Goal: Communication & Community: Participate in discussion

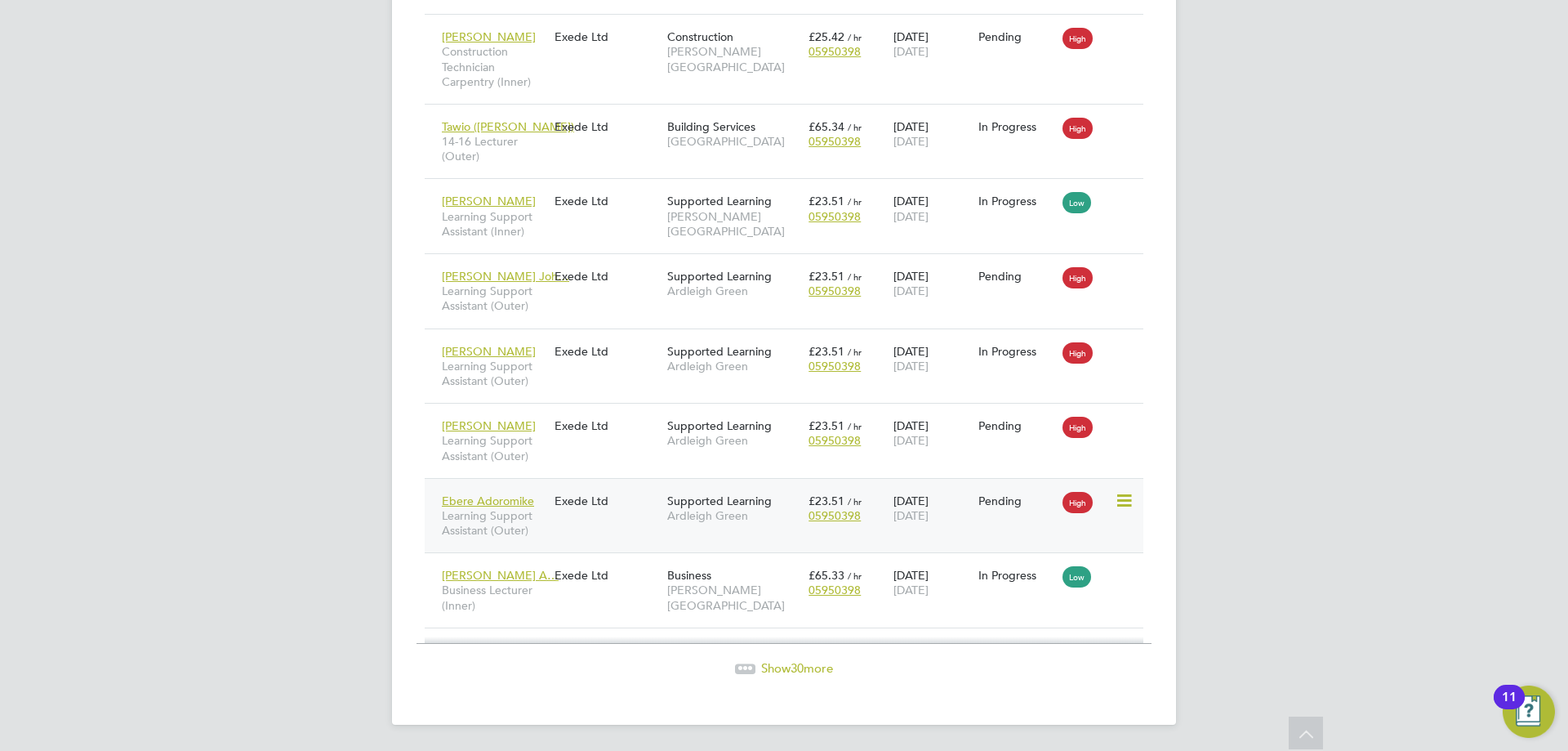
click at [598, 522] on div "Ebere Adoromike Learning Support Assistant (Outer) Exede Ltd Supported Learning…" at bounding box center [784, 516] width 719 height 76
click at [613, 514] on div "Exede Ltd" at bounding box center [606, 500] width 112 height 31
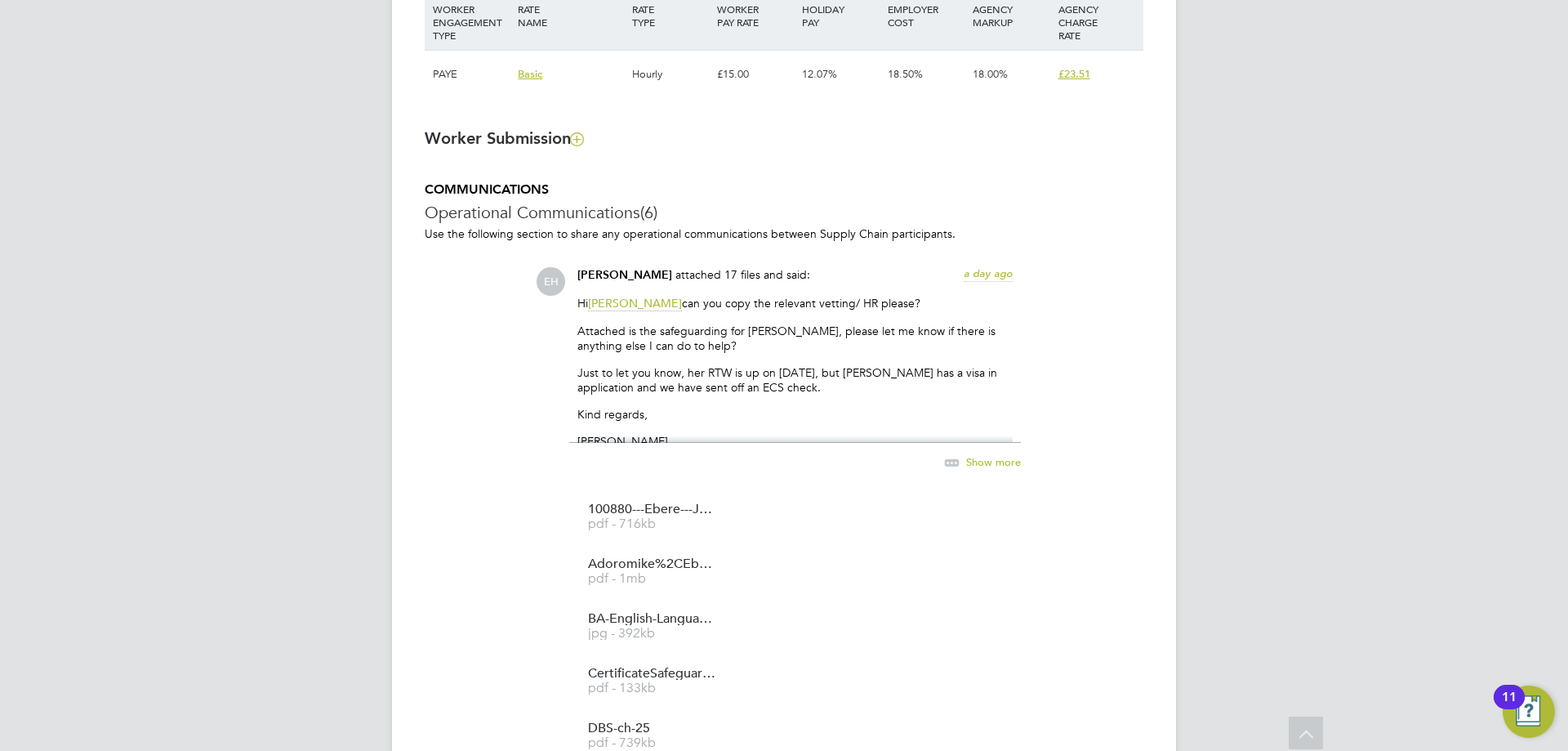
scroll to position [1226, 0]
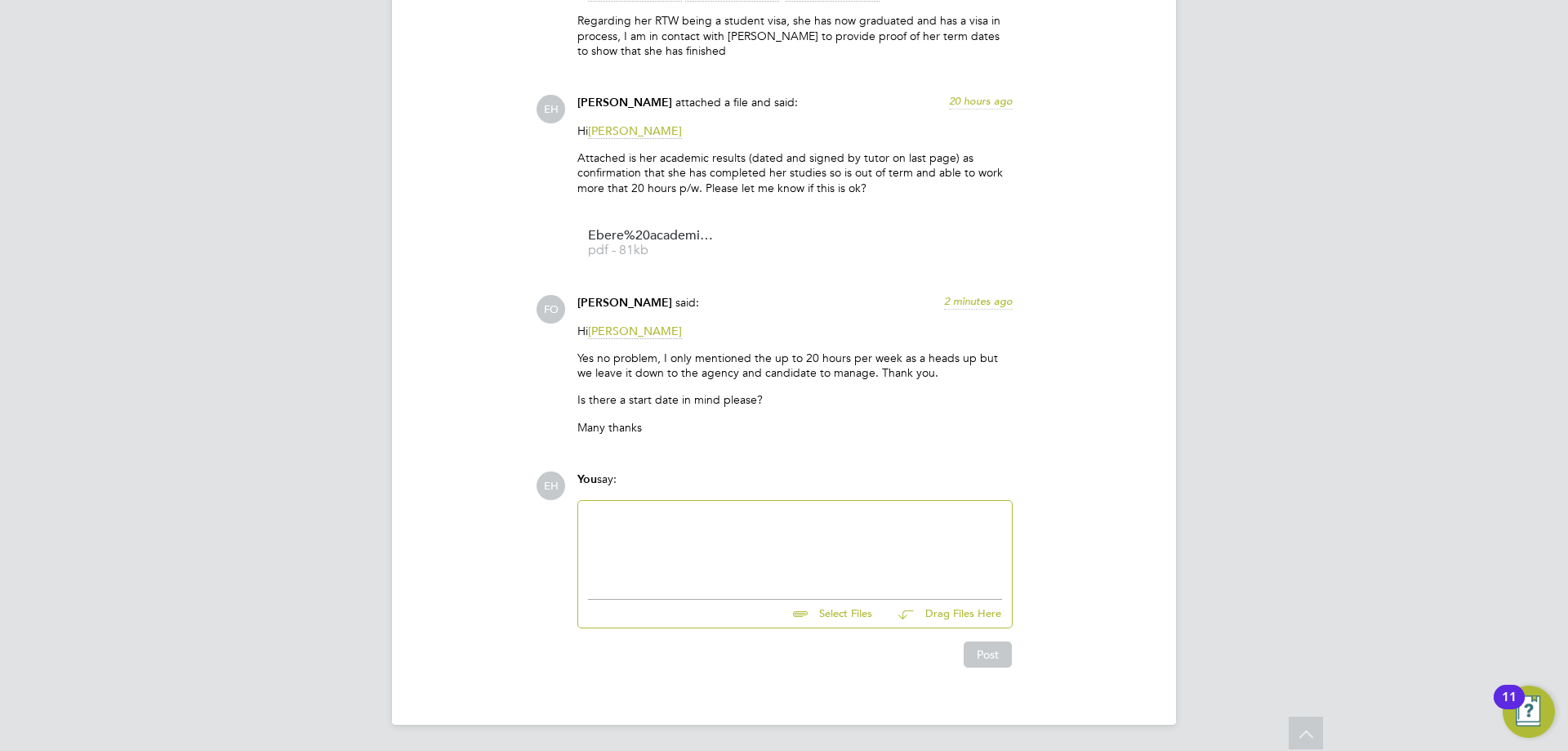
click at [637, 513] on div at bounding box center [794, 546] width 414 height 70
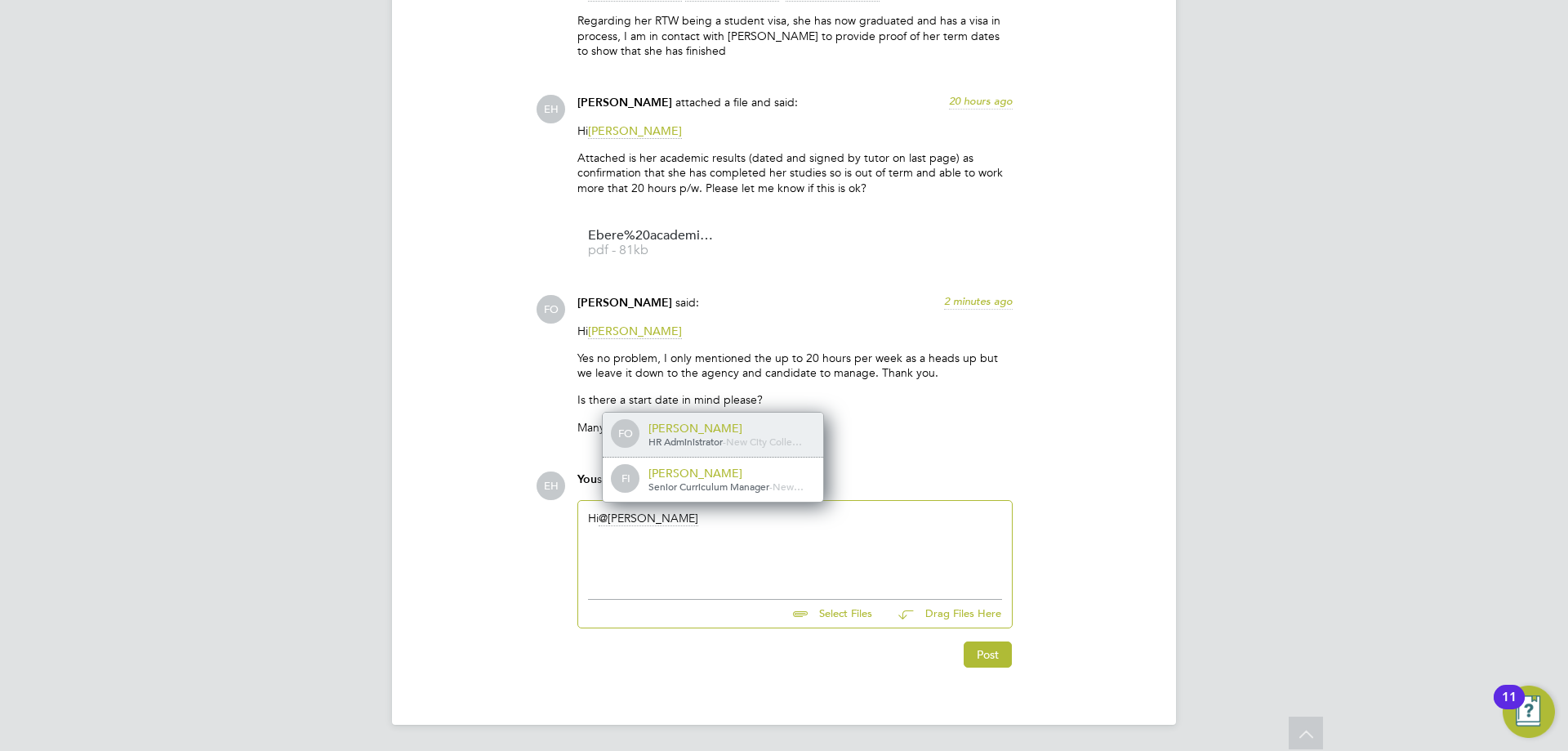
click at [781, 435] on span "New City Colle…" at bounding box center [763, 440] width 76 height 13
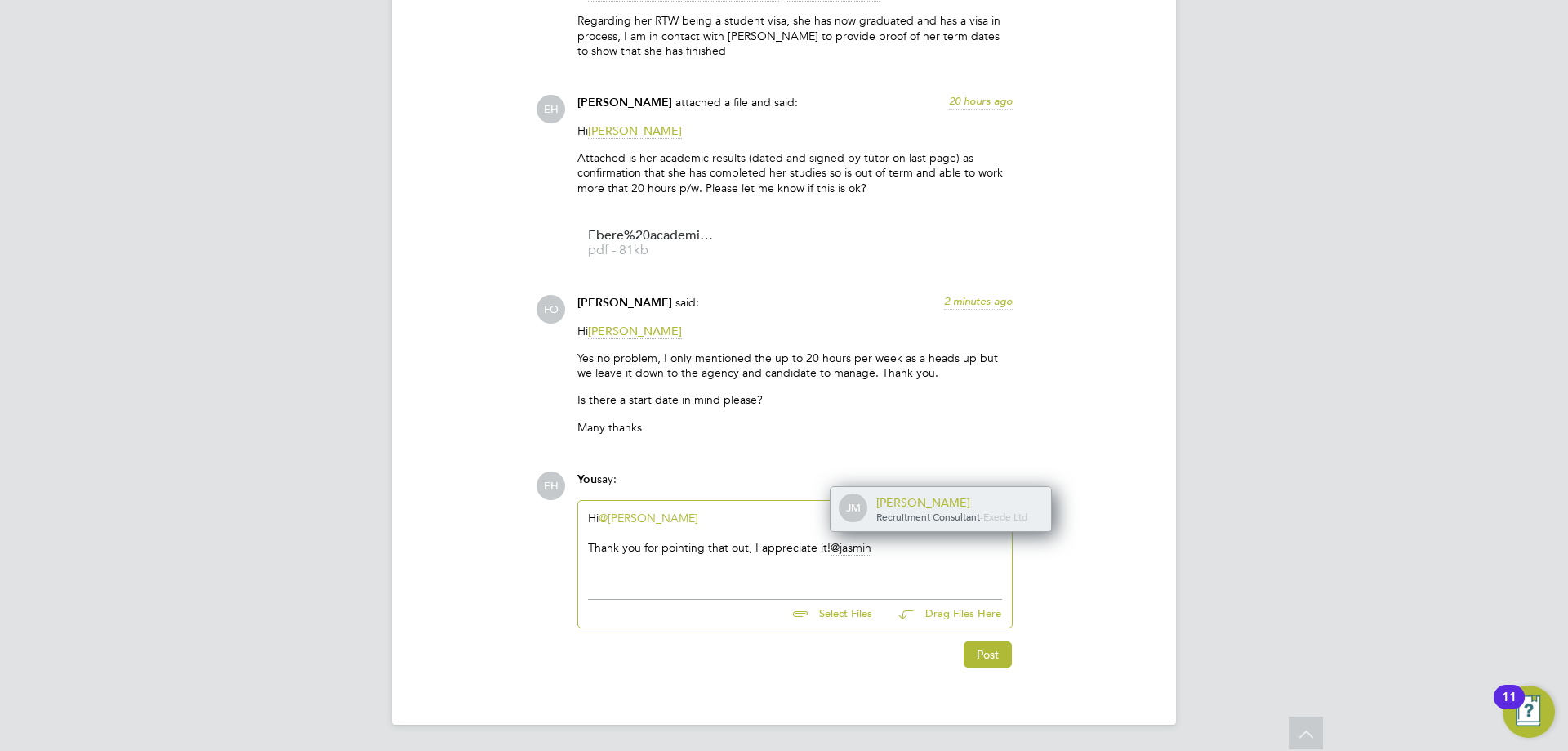
click at [974, 505] on div "[PERSON_NAME]" at bounding box center [957, 502] width 163 height 15
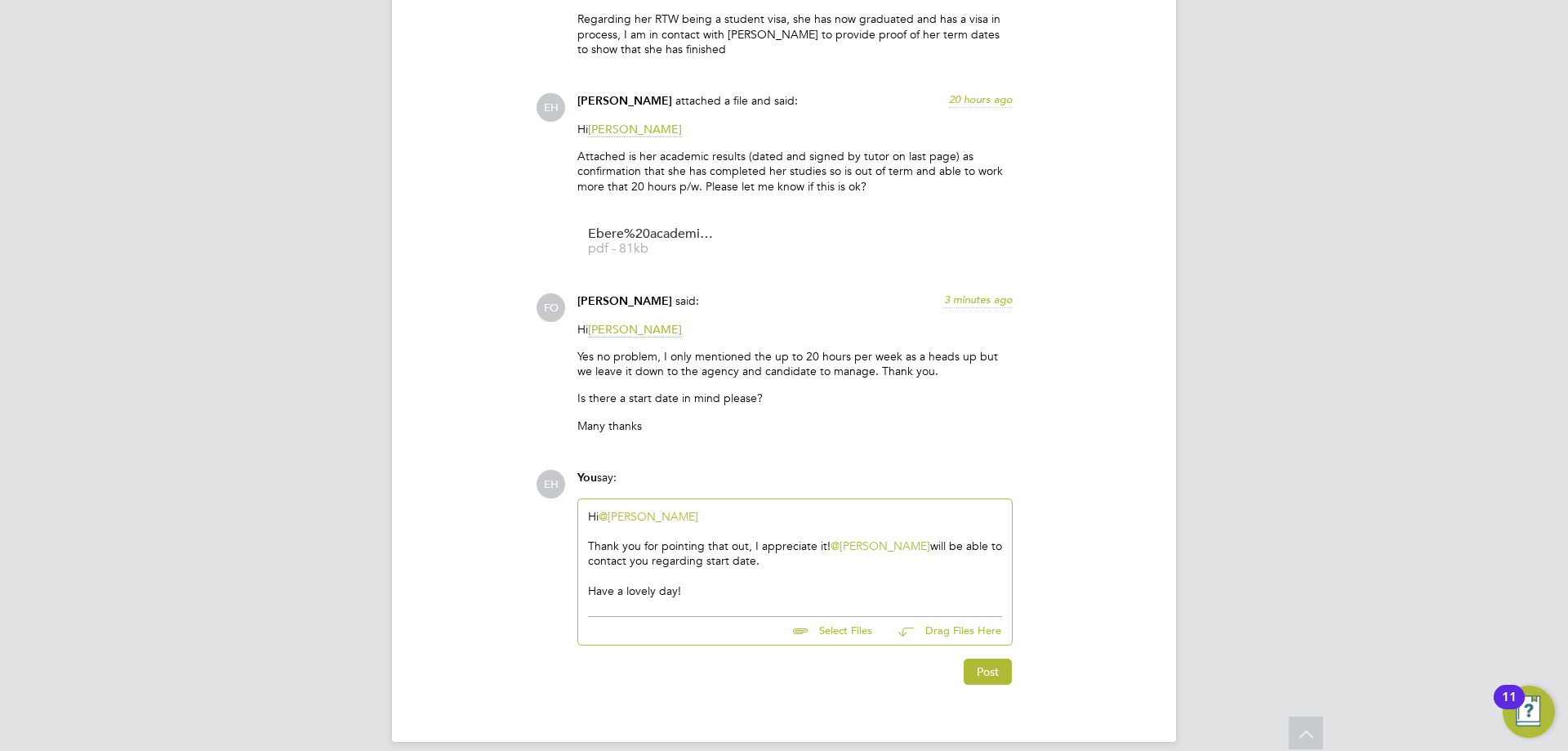
click at [827, 542] on div "Thank you for pointing that out, I appreciate it! @[PERSON_NAME] ​ will be able…" at bounding box center [794, 553] width 414 height 29
click at [751, 566] on div "Thank you for pointing that out, I appreciate it. @[PERSON_NAME] ​ will be able…" at bounding box center [794, 553] width 414 height 29
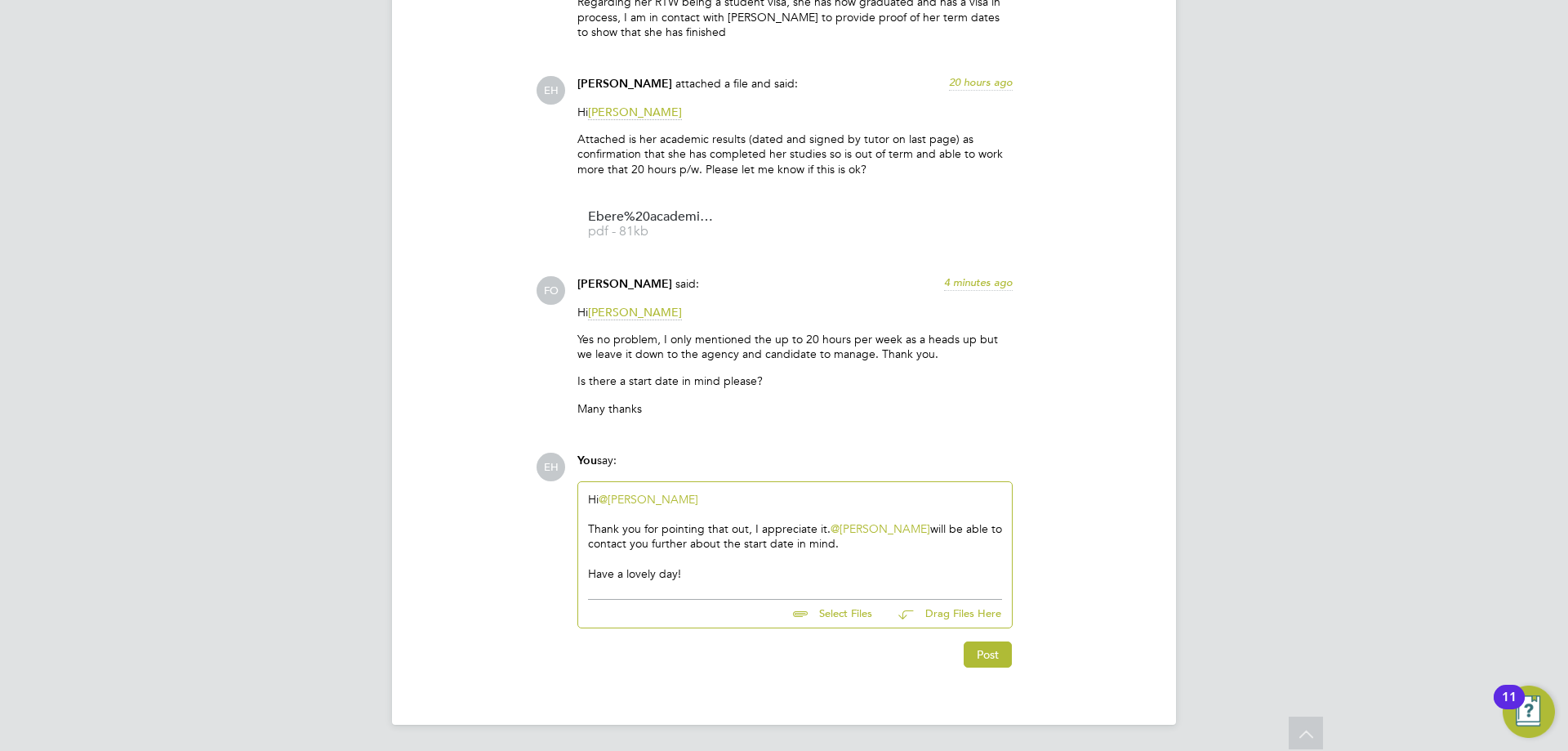
scroll to position [2950, 0]
click at [987, 652] on button "Post" at bounding box center [987, 654] width 48 height 26
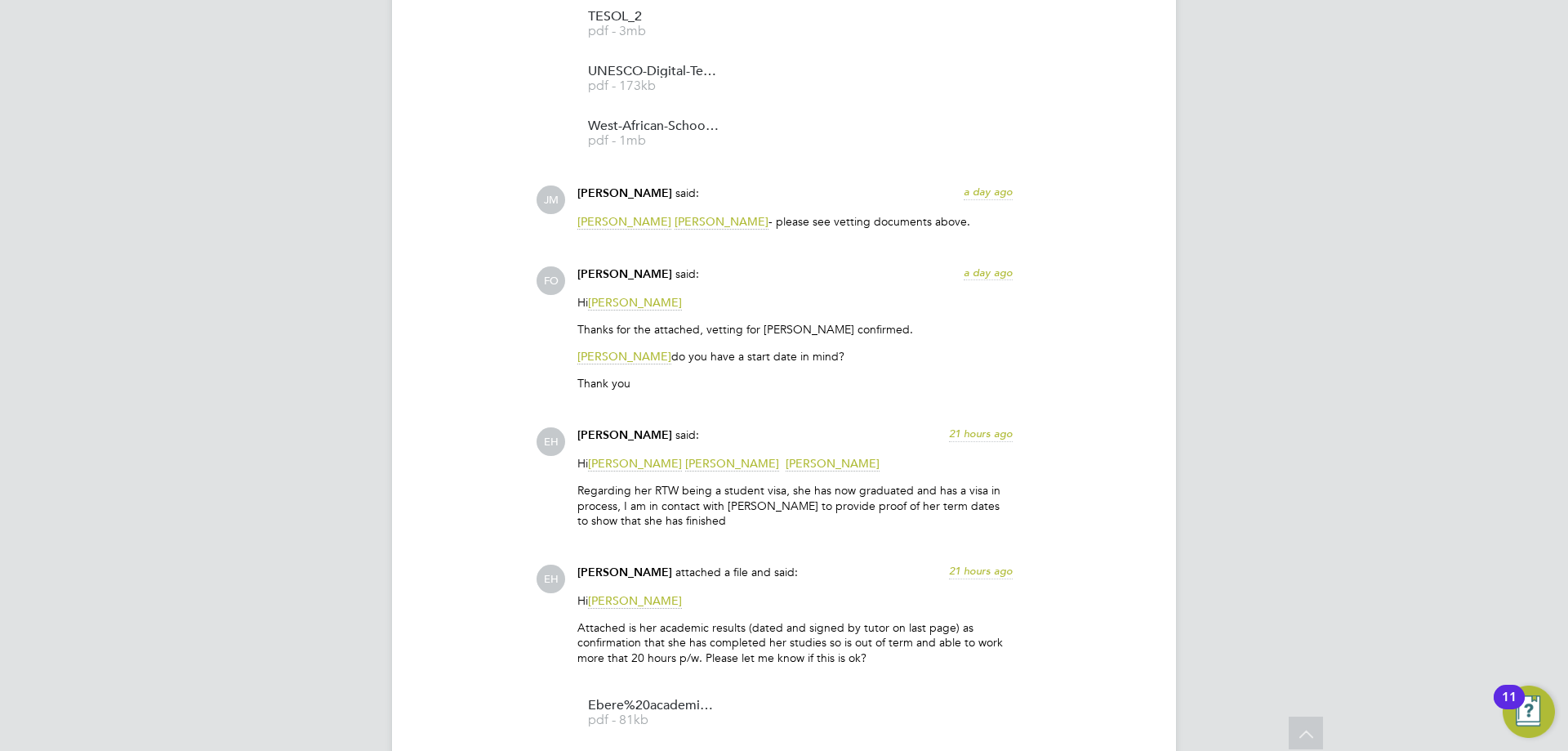
scroll to position [2426, 0]
